Goal: Task Accomplishment & Management: Manage account settings

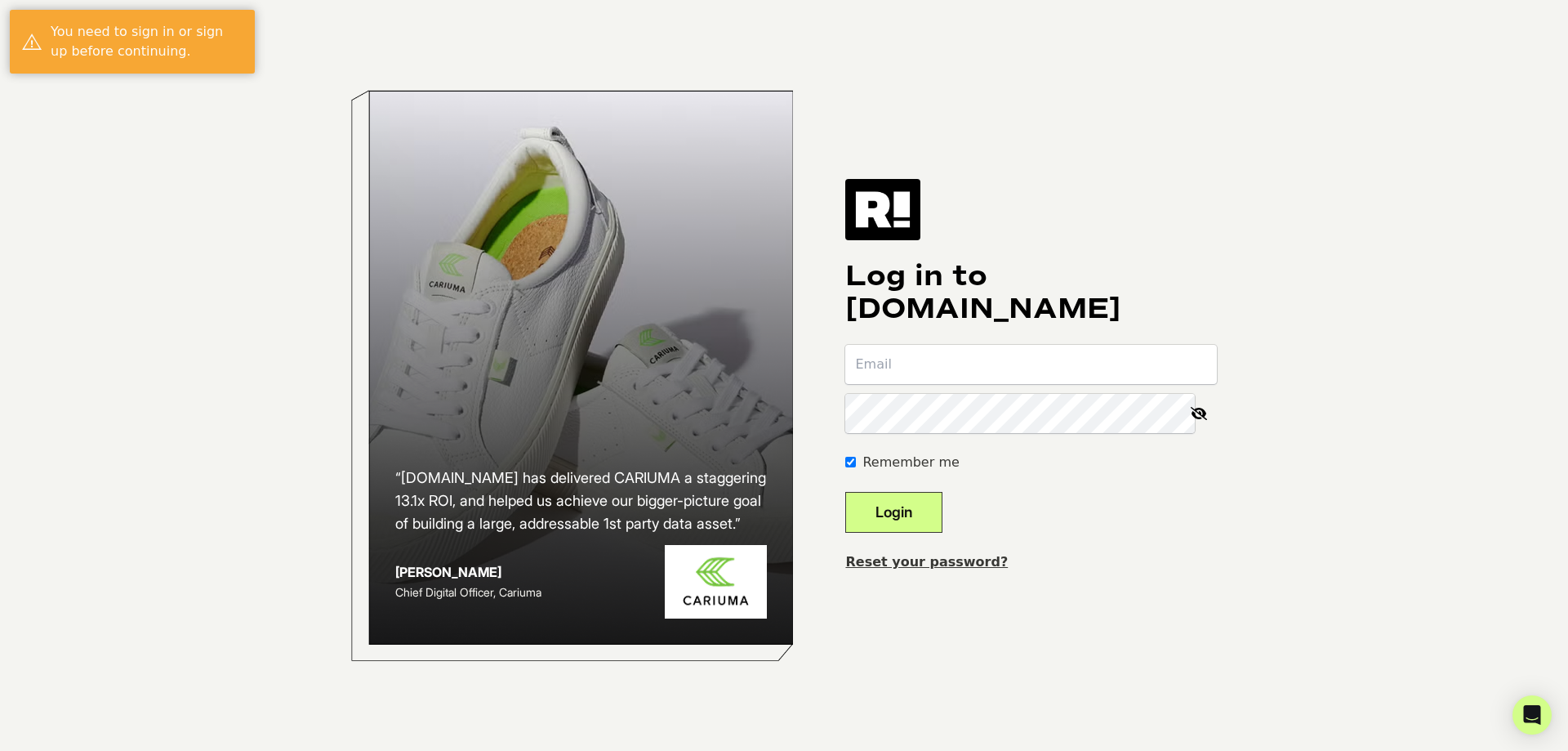
type input "nat@audio46.com"
click at [938, 514] on button "Login" at bounding box center [894, 512] width 98 height 41
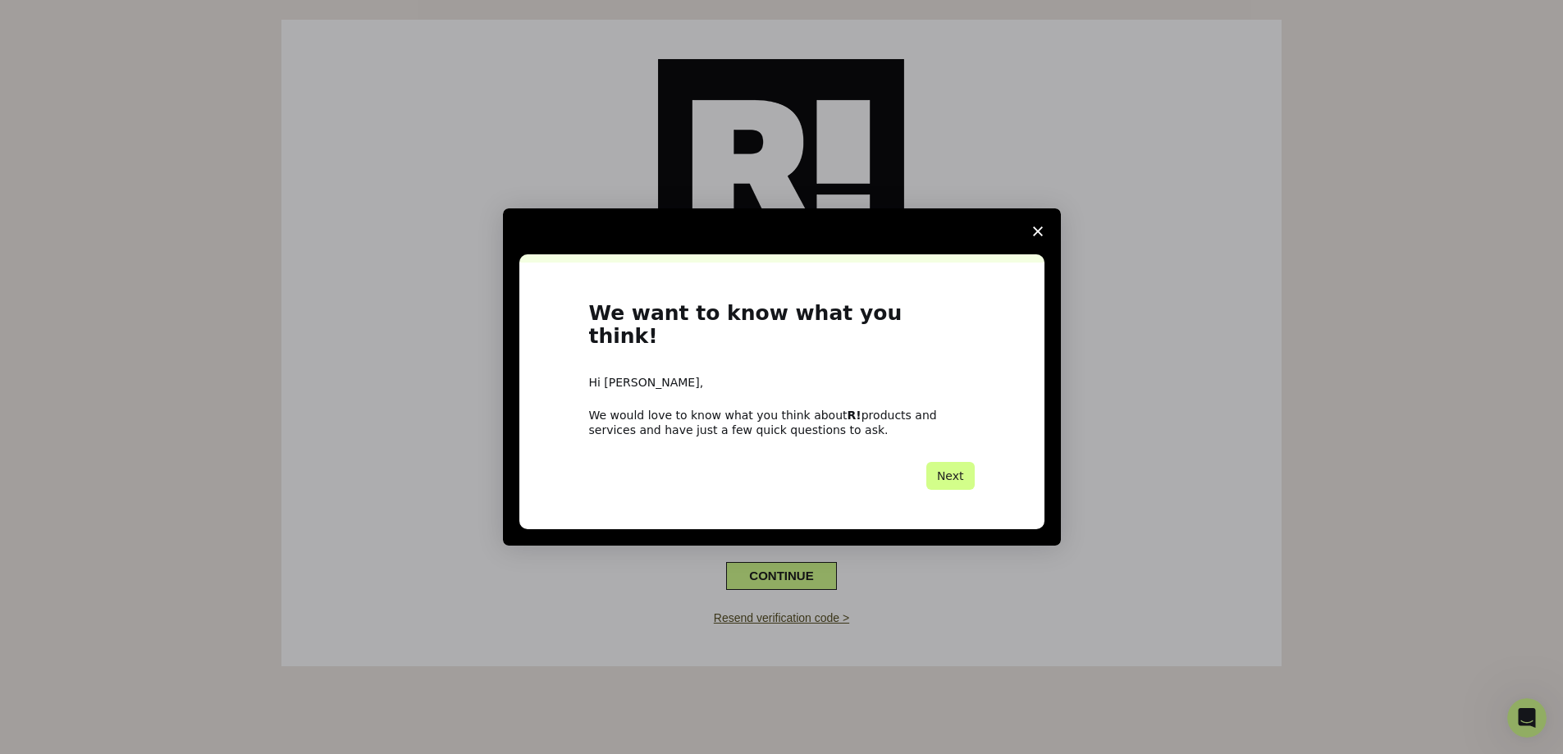
click at [1043, 245] on span "Close survey" at bounding box center [1038, 231] width 46 height 46
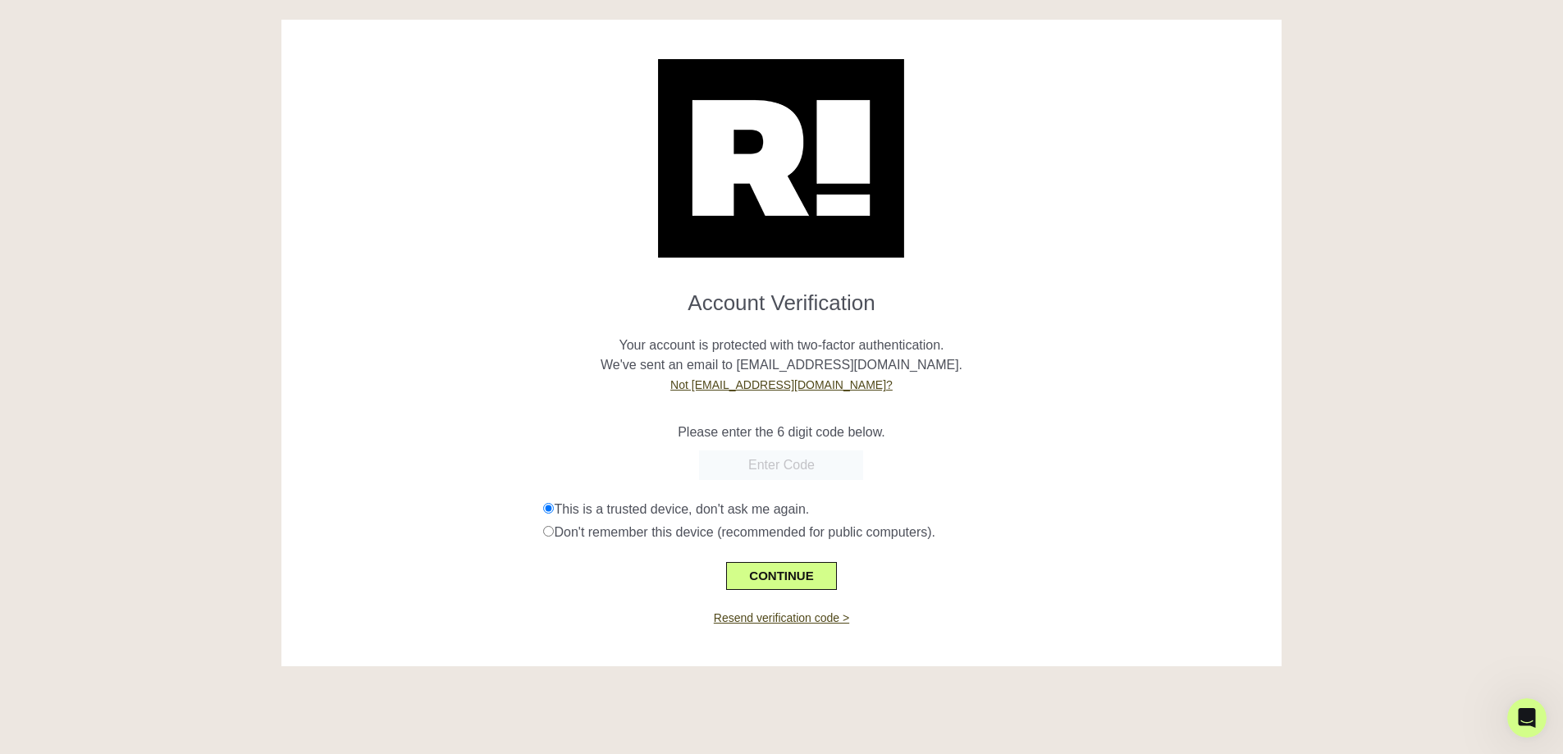
click at [780, 471] on input "text" at bounding box center [781, 465] width 164 height 30
paste input "284369"
type input "284369"
click at [766, 579] on button "CONTINUE" at bounding box center [781, 576] width 110 height 28
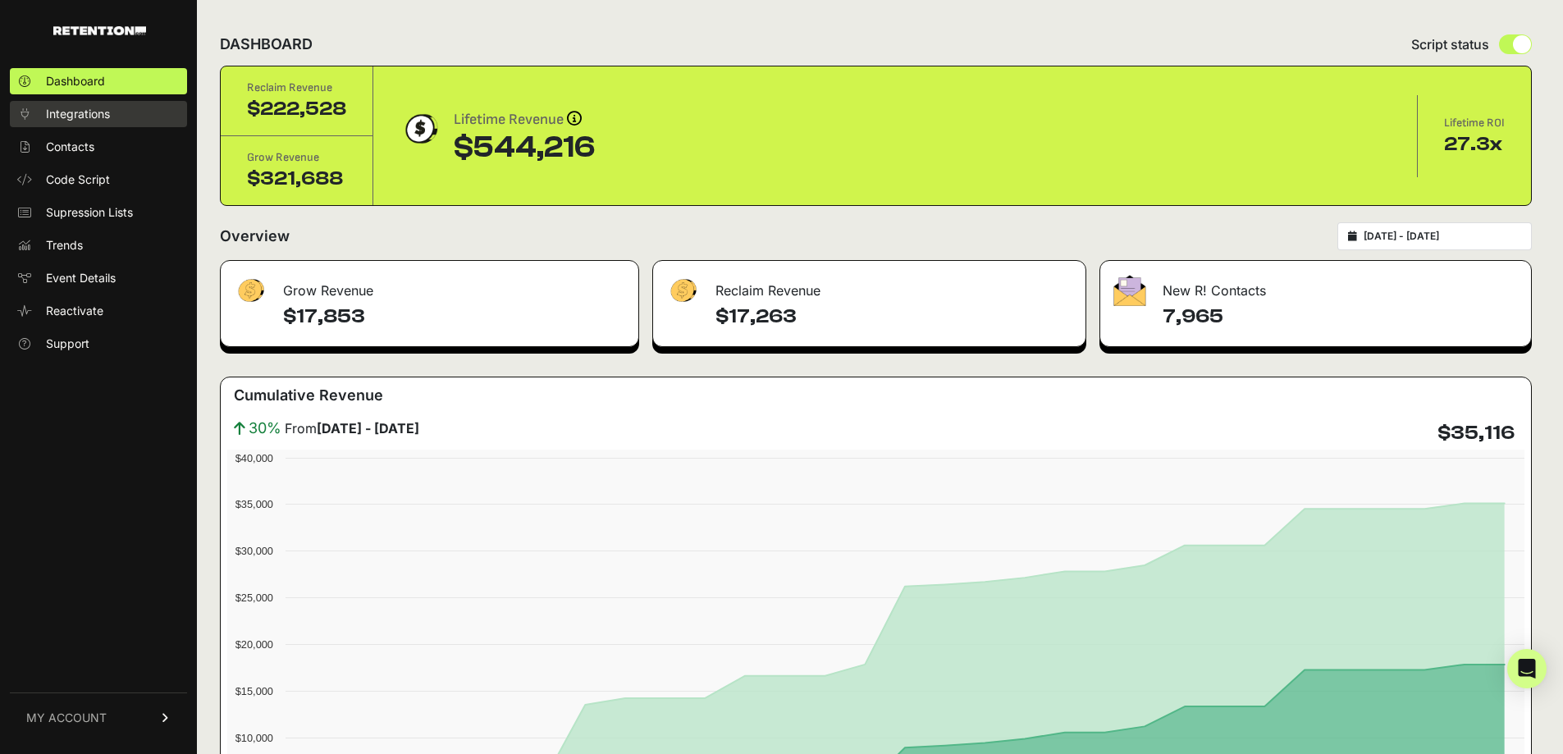
click at [66, 102] on link "Integrations" at bounding box center [98, 114] width 177 height 26
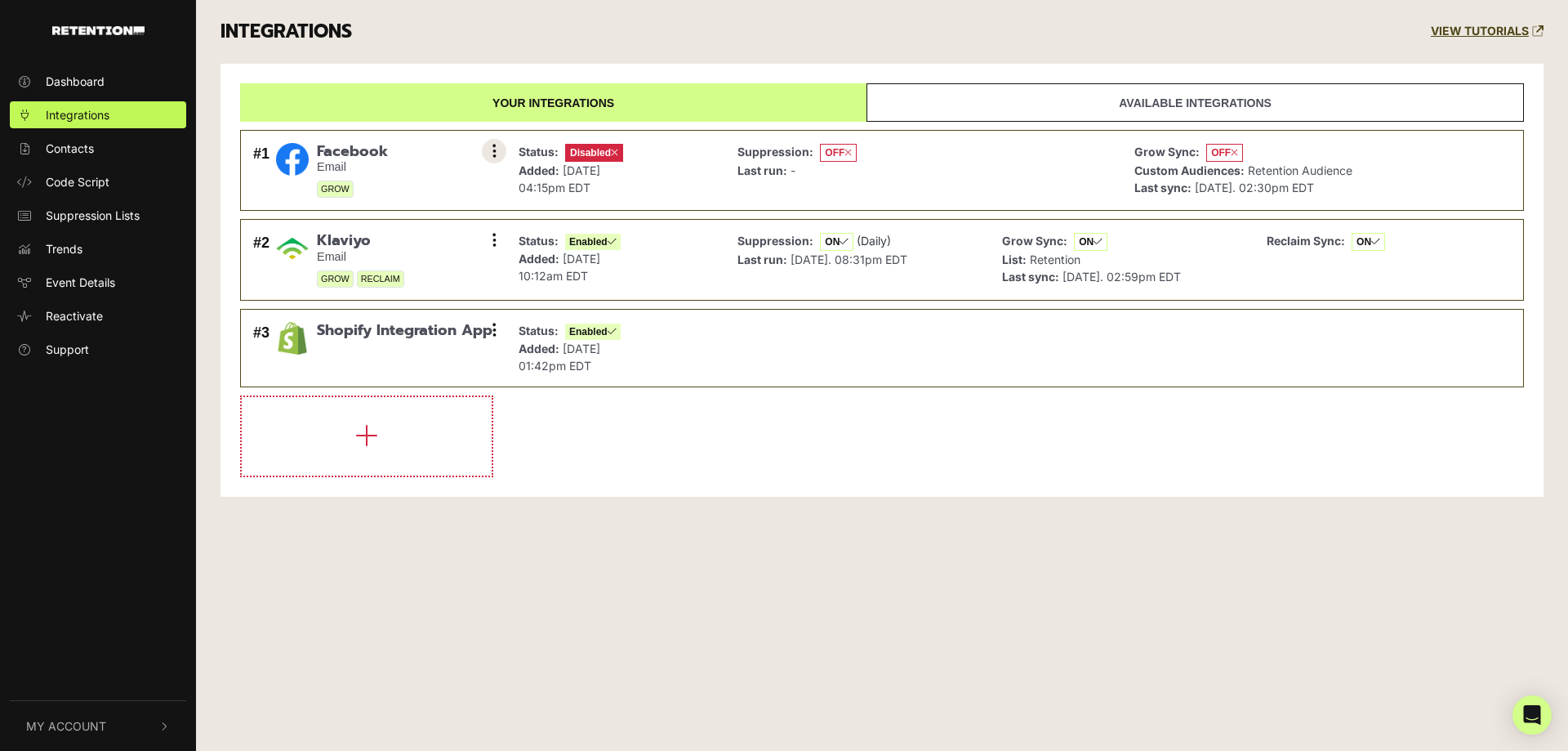
click at [494, 145] on icon at bounding box center [495, 151] width 4 height 16
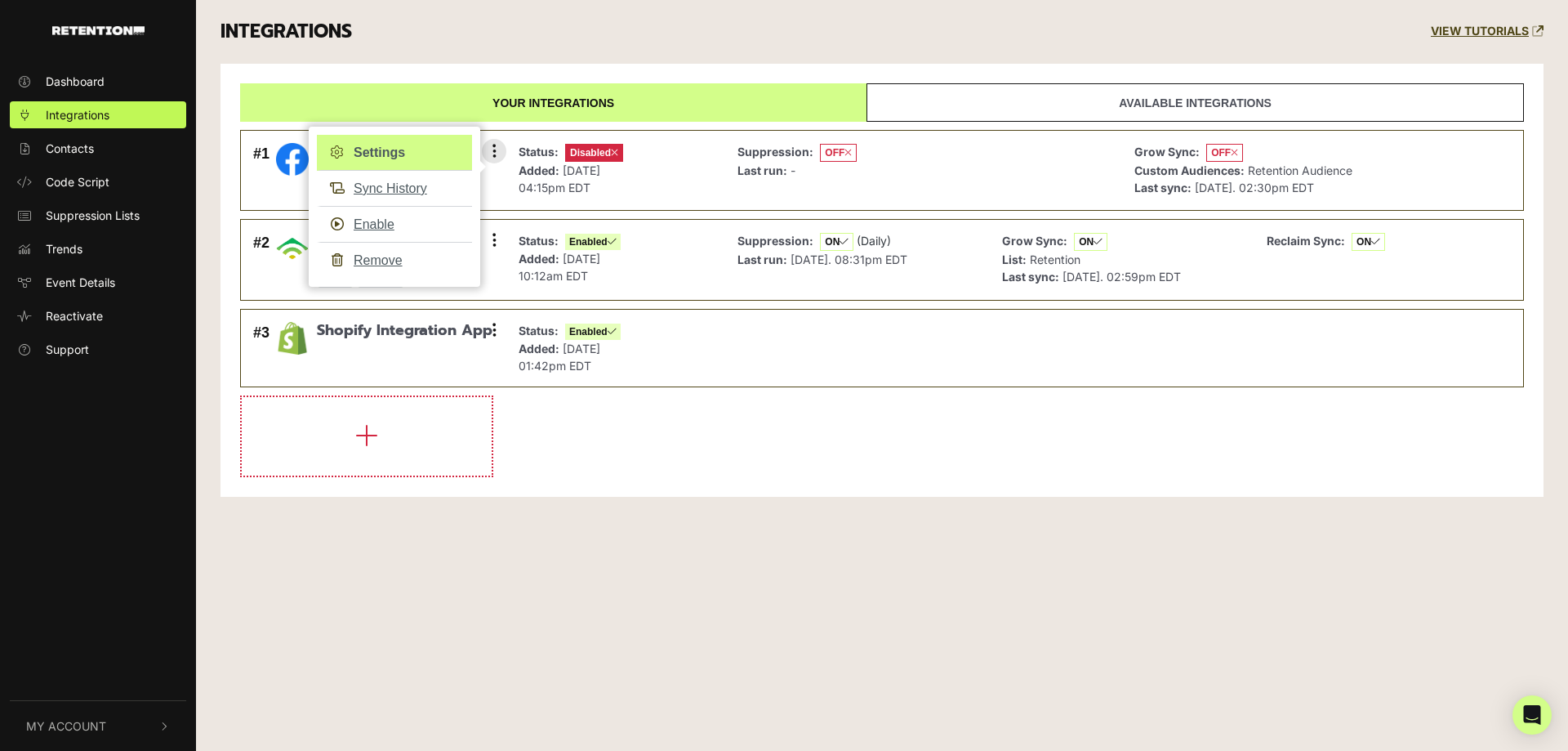
click at [387, 152] on link "Settings" at bounding box center [394, 152] width 155 height 36
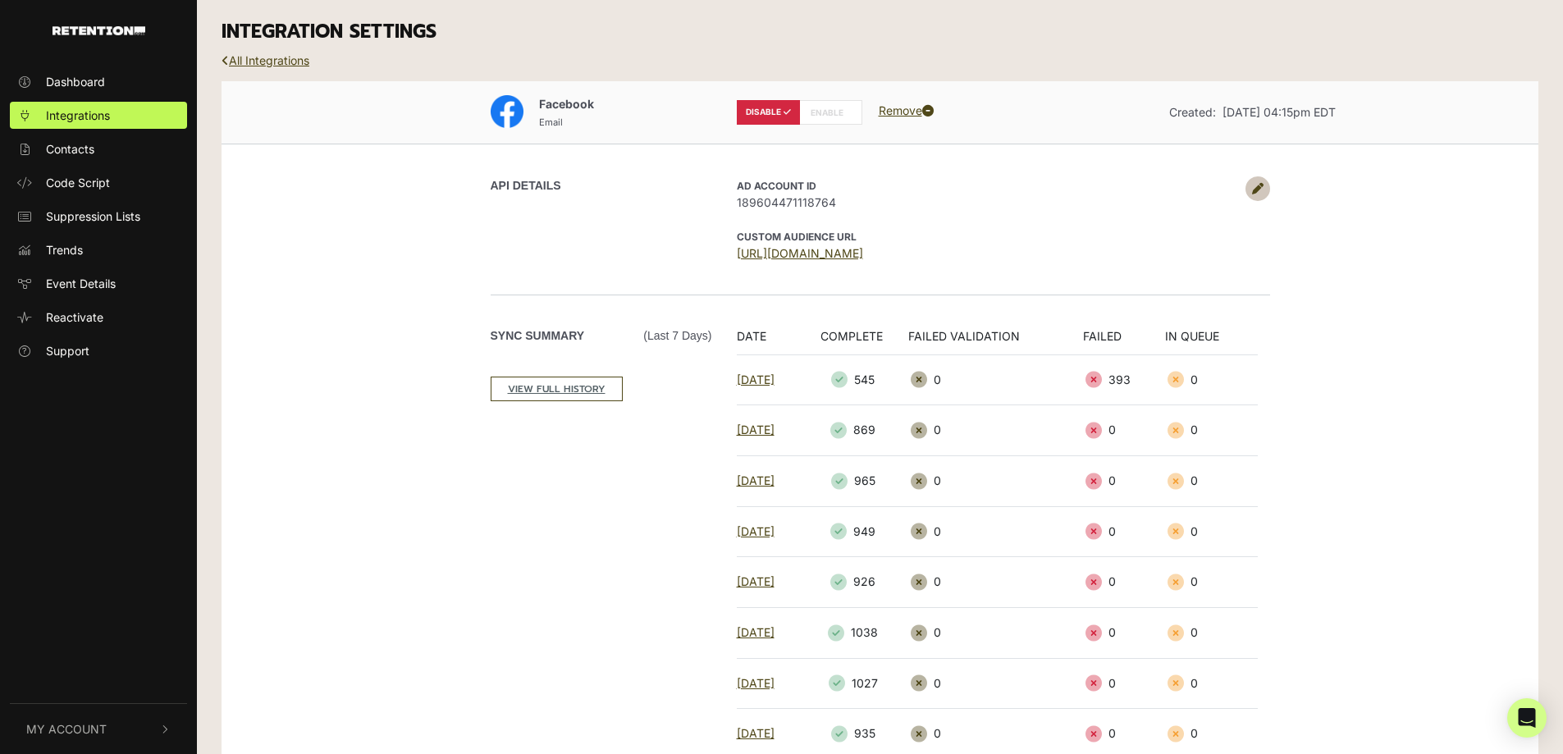
click at [1259, 190] on icon at bounding box center [1257, 188] width 11 height 11
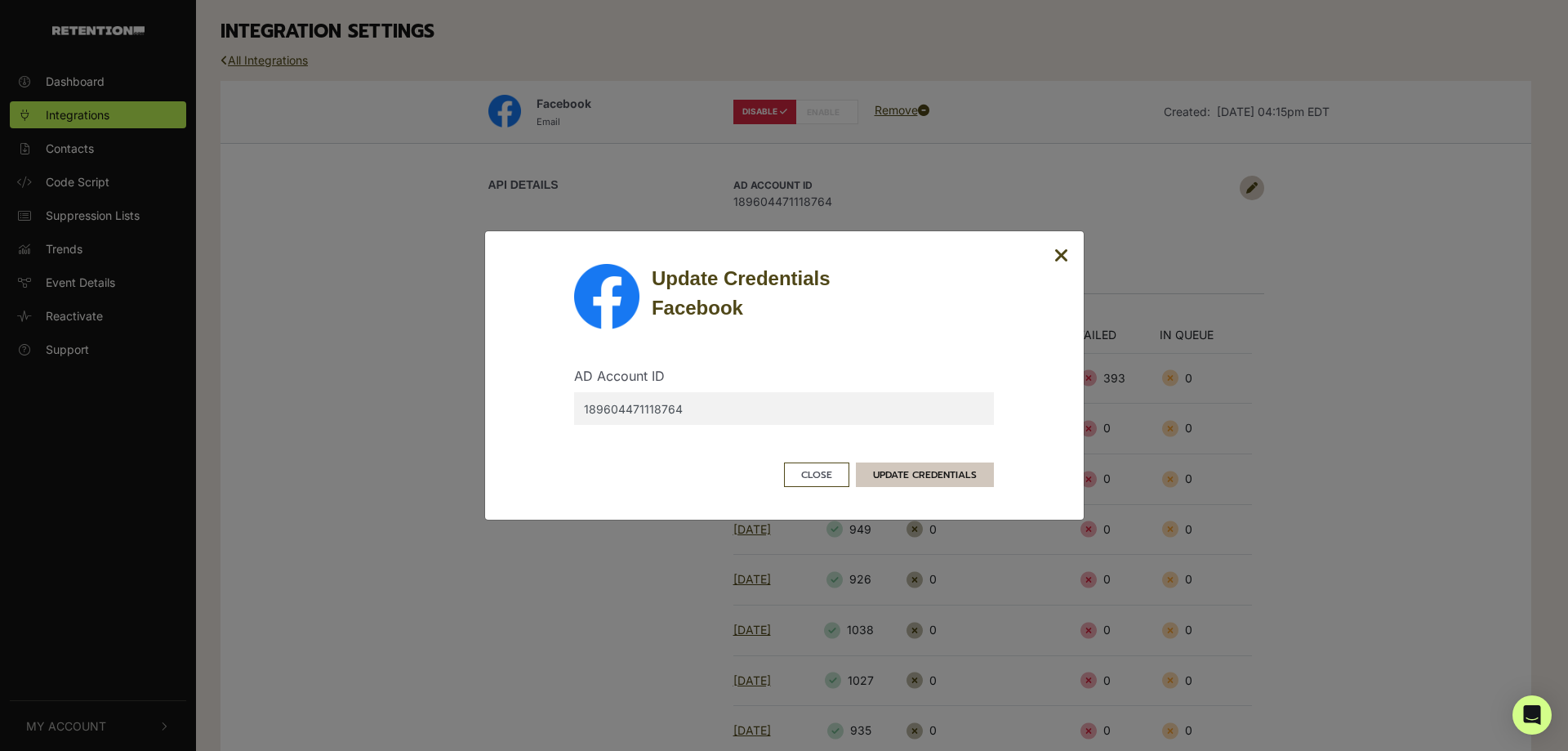
click at [960, 481] on button "UPDATE CREDENTIALS" at bounding box center [925, 474] width 138 height 25
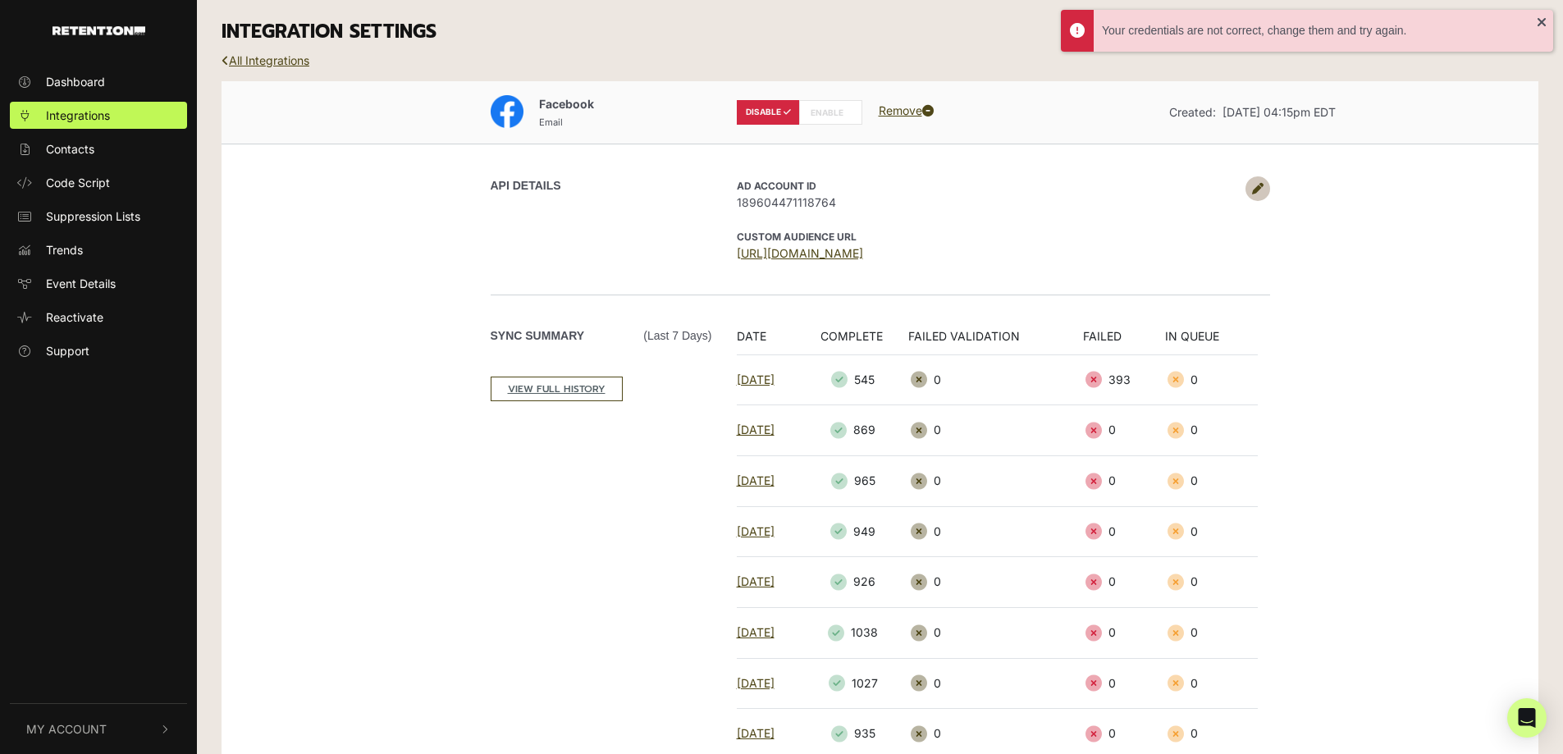
click at [834, 113] on label "ENABLE" at bounding box center [830, 112] width 63 height 25
radio input "false"
radio input "true"
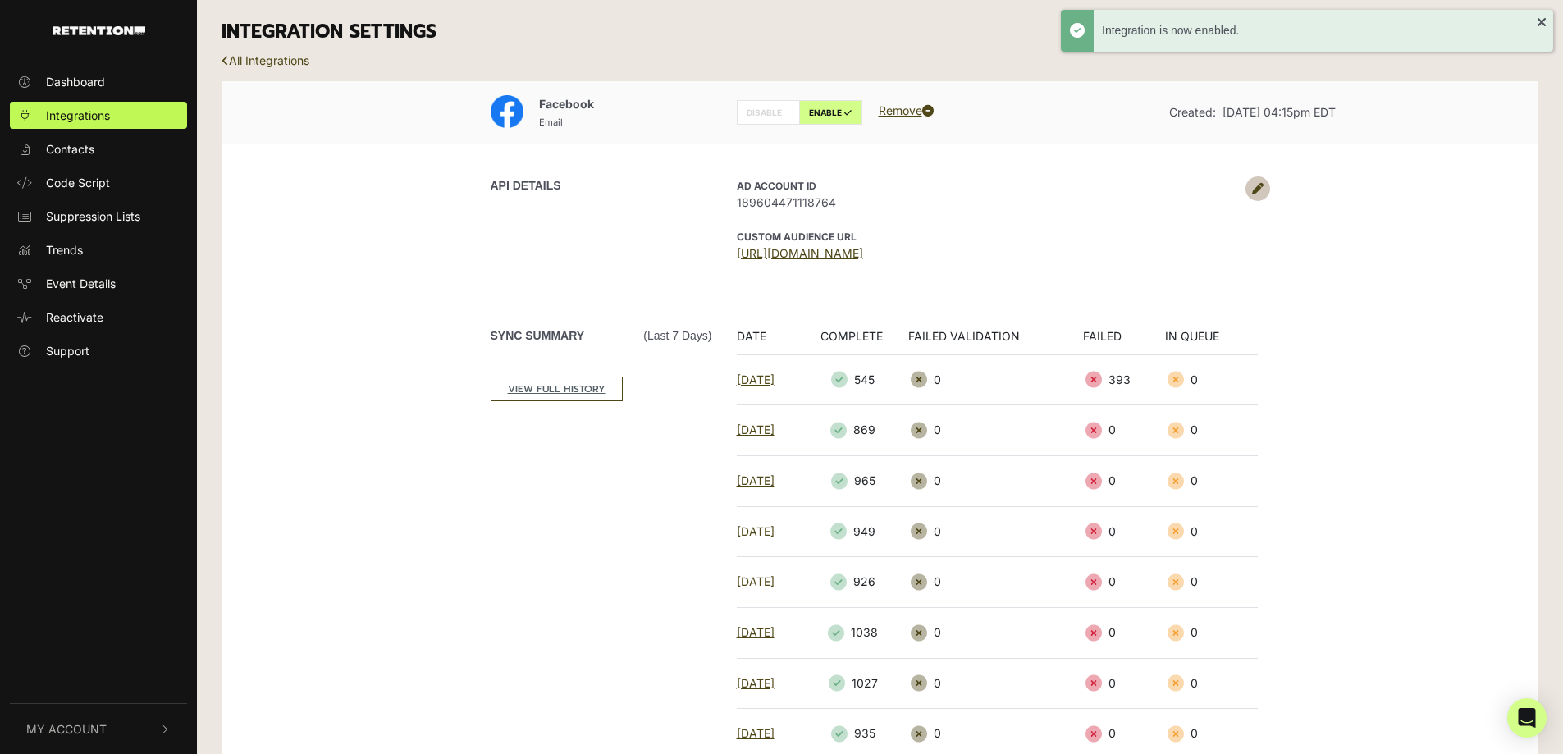
scroll to position [177, 0]
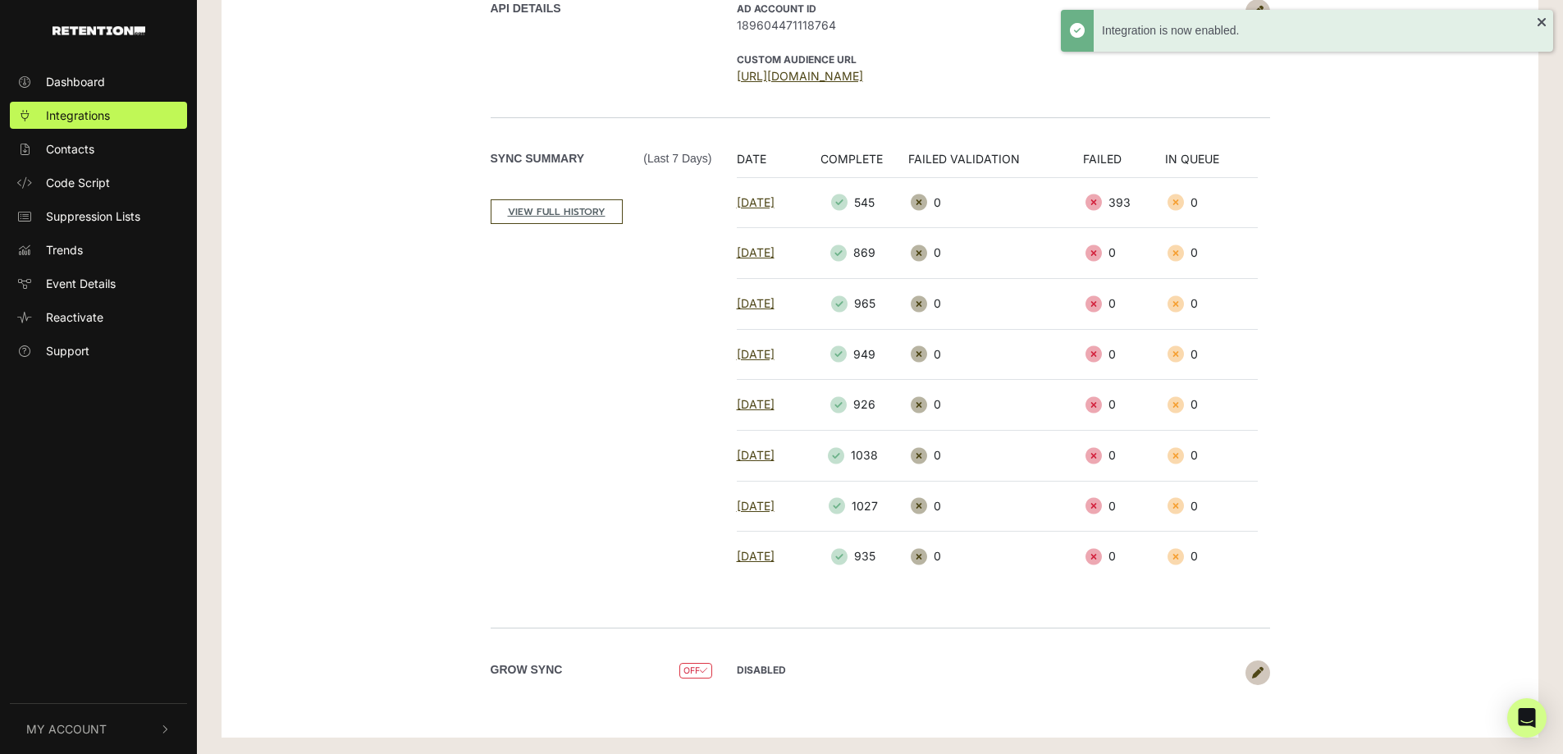
click at [1266, 679] on link at bounding box center [1258, 673] width 25 height 25
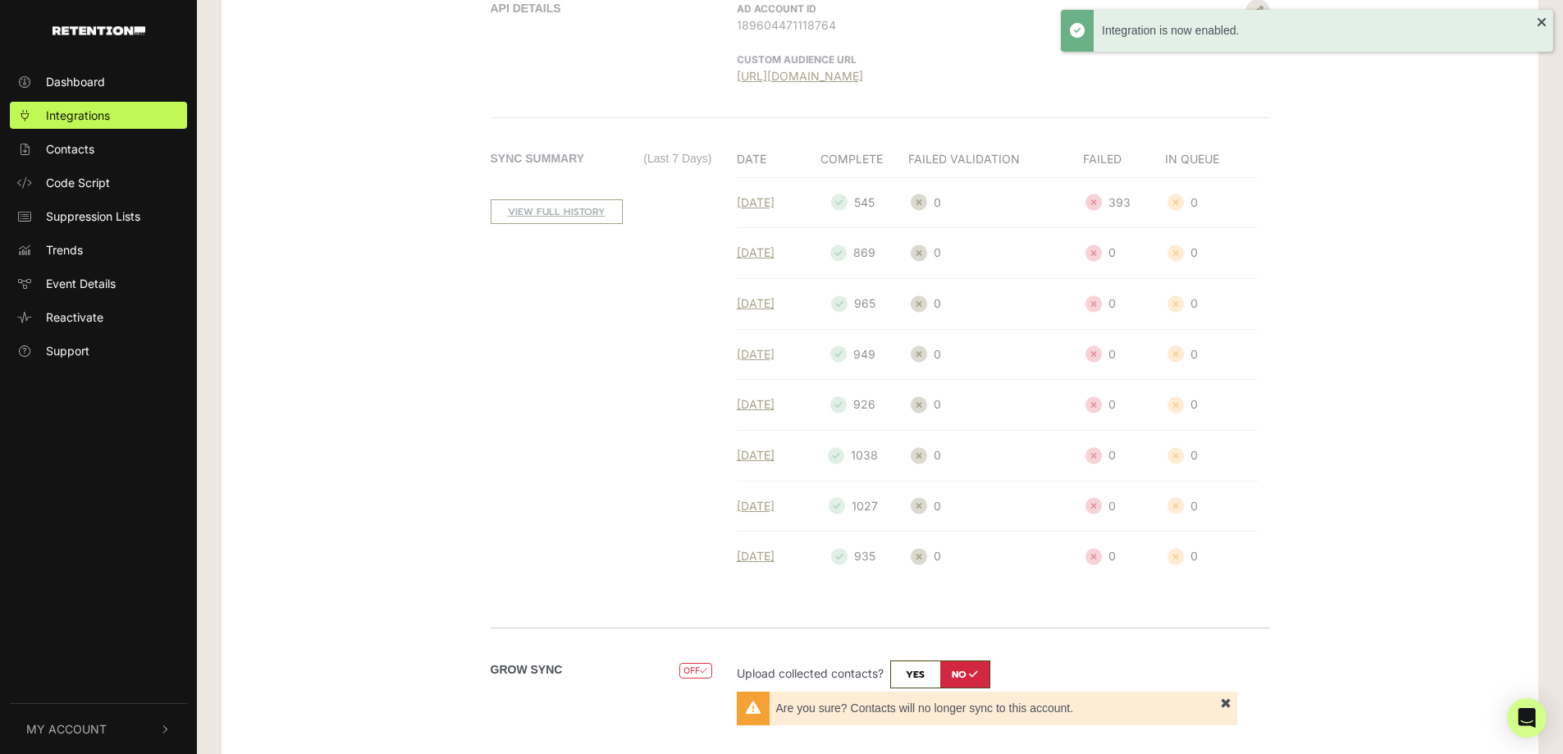
click at [910, 670] on input "checkbox" at bounding box center [940, 675] width 100 height 28
checkbox input "true"
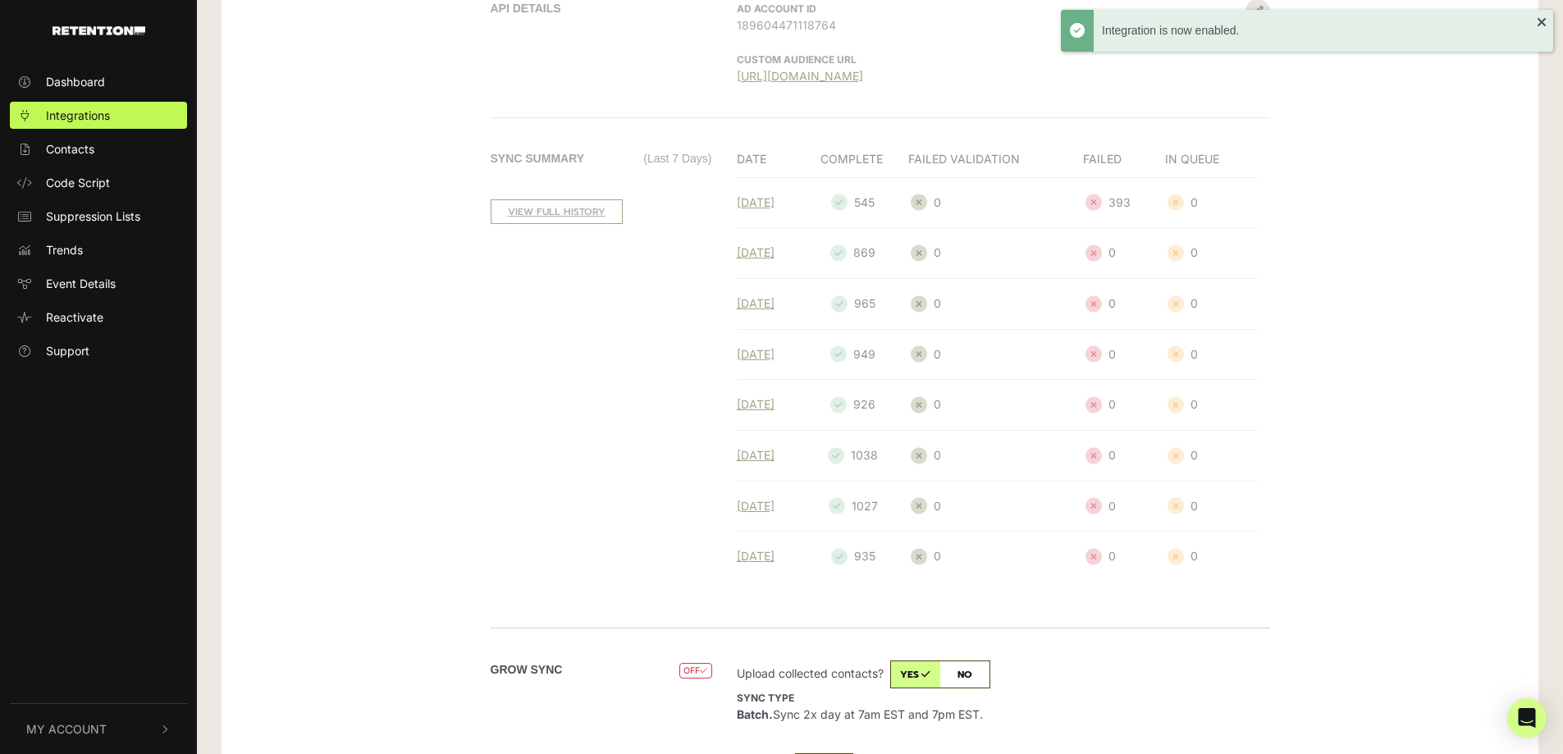
scroll to position [277, 0]
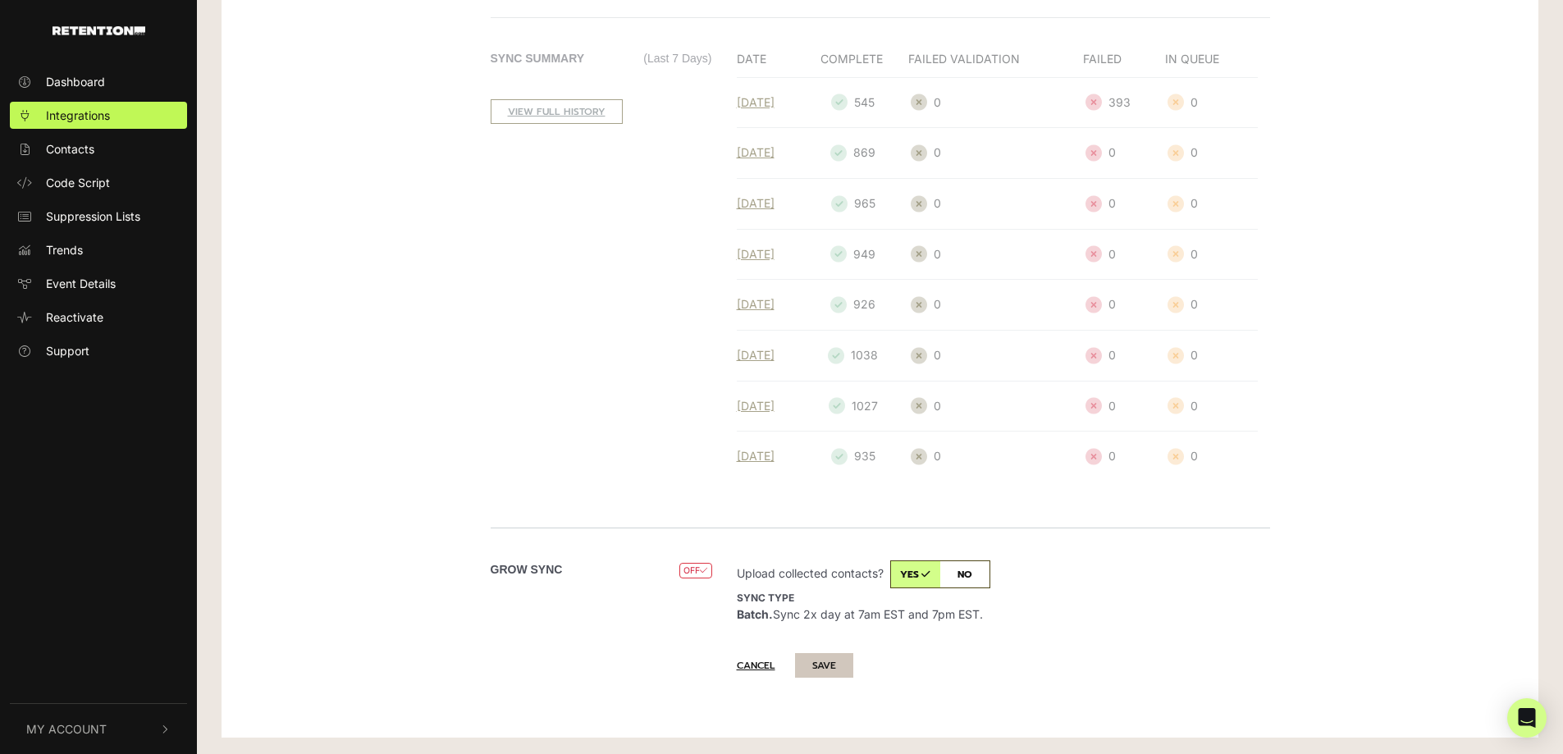
click at [829, 665] on button "SAVE" at bounding box center [824, 665] width 58 height 25
